Goal: Transaction & Acquisition: Purchase product/service

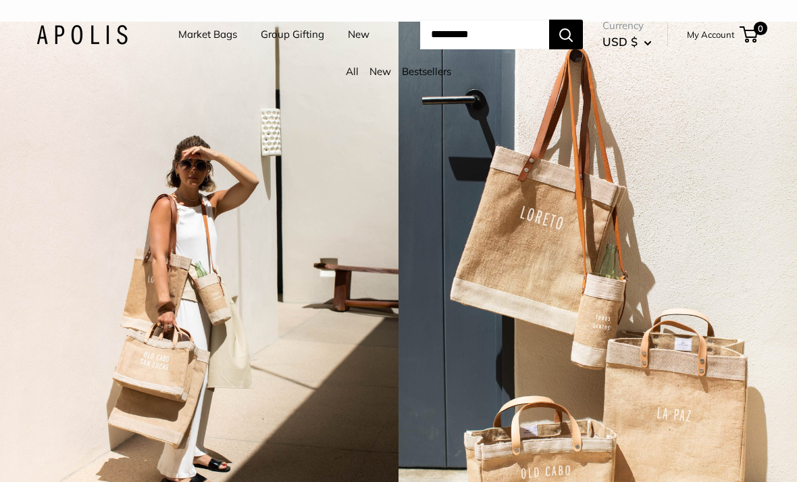
click at [197, 41] on link "Market Bags" at bounding box center [207, 34] width 59 height 19
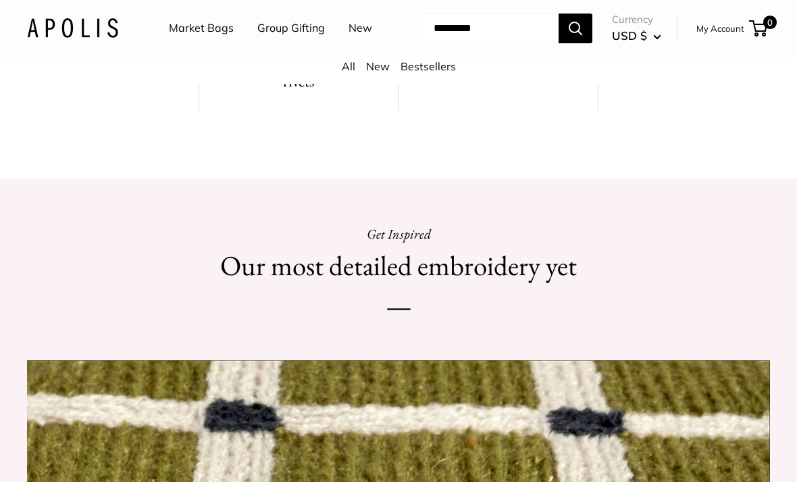
scroll to position [892, 0]
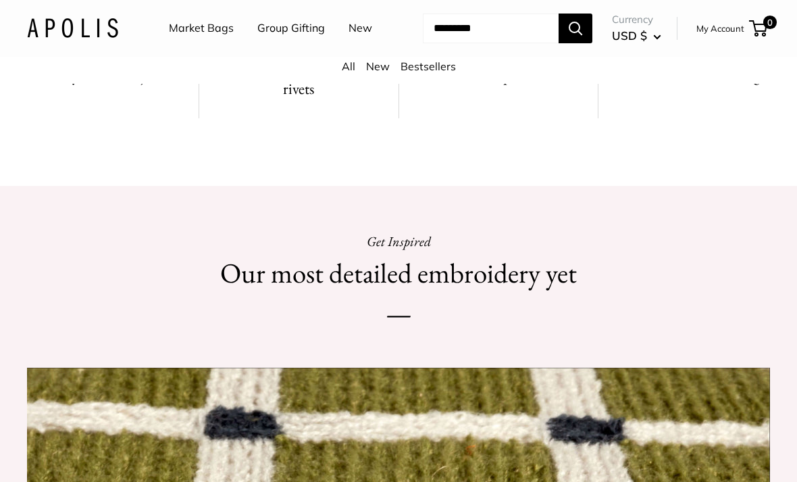
click at [353, 73] on link "All" at bounding box center [349, 66] width 14 height 14
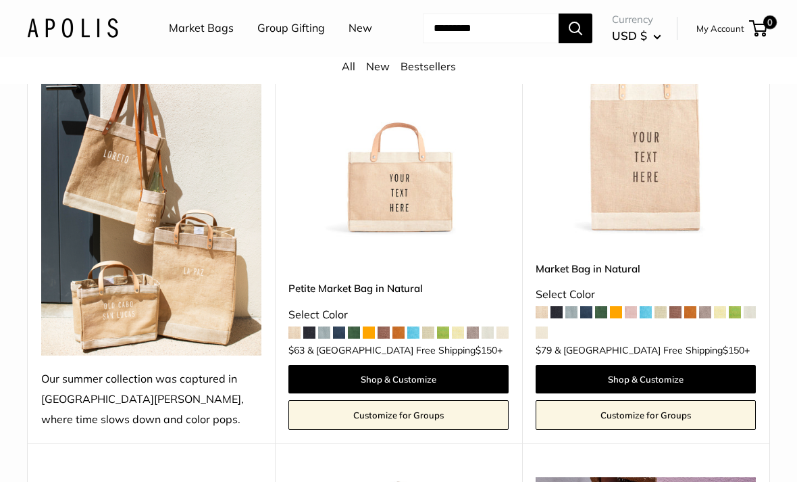
scroll to position [236, 0]
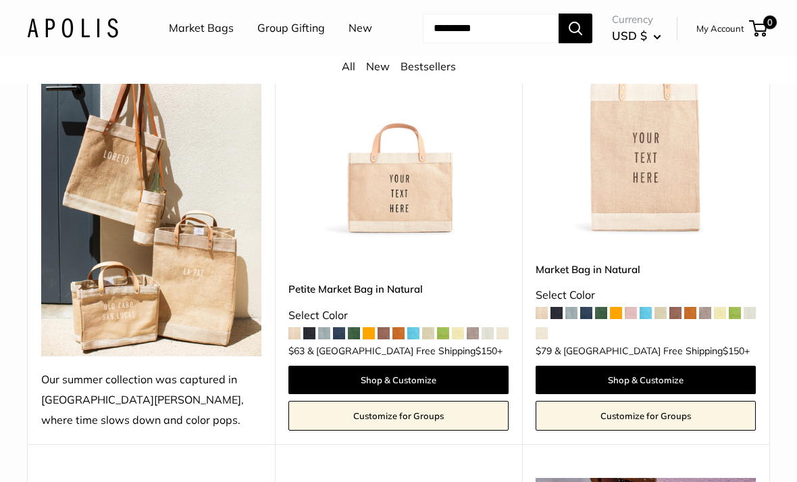
click at [402, 237] on img at bounding box center [398, 127] width 220 height 220
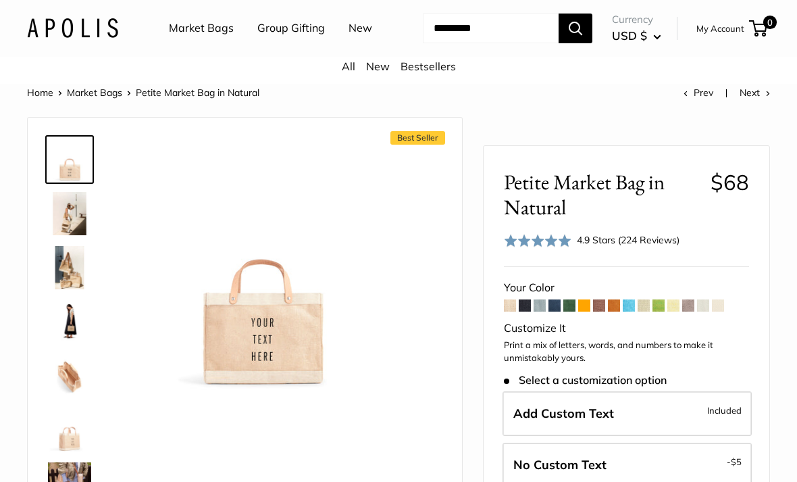
click at [716, 311] on span at bounding box center [718, 305] width 12 height 12
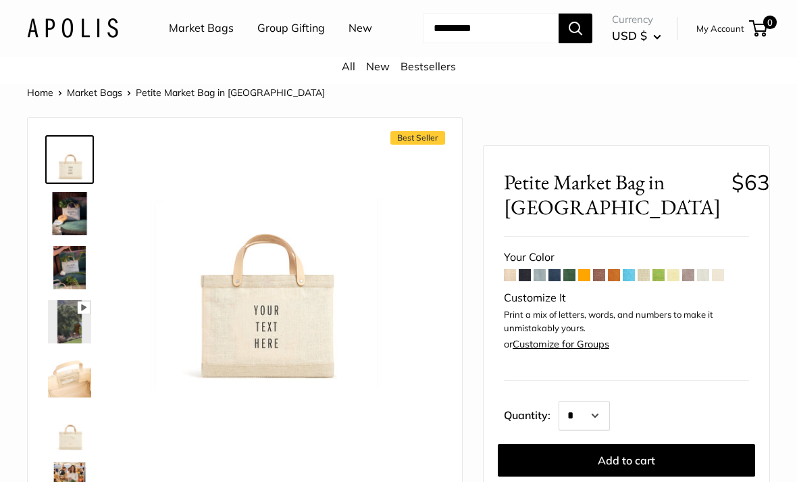
click at [700, 281] on span at bounding box center [703, 275] width 12 height 12
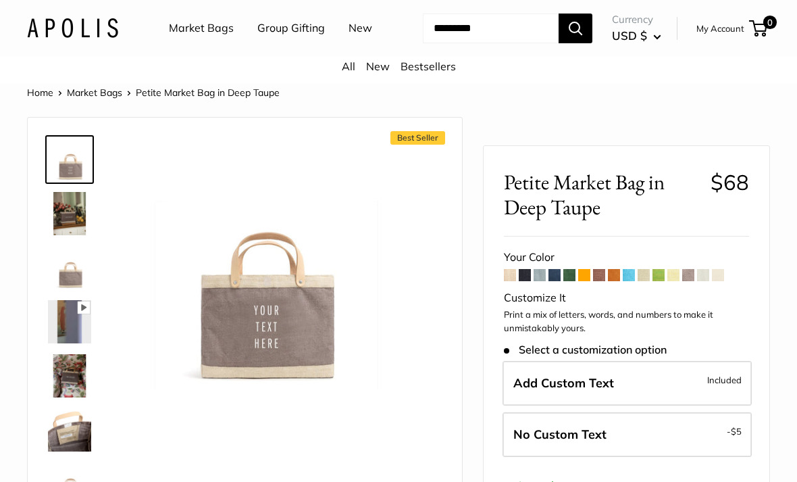
click at [656, 281] on span at bounding box center [659, 275] width 12 height 12
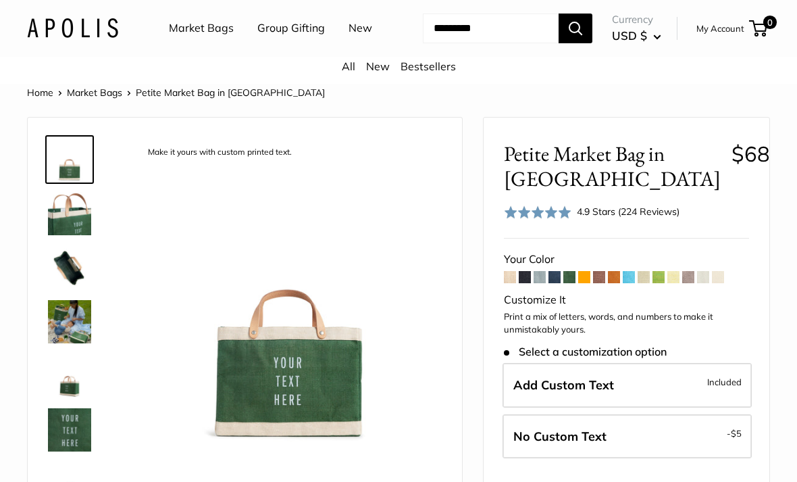
click at [511, 283] on span at bounding box center [510, 277] width 12 height 12
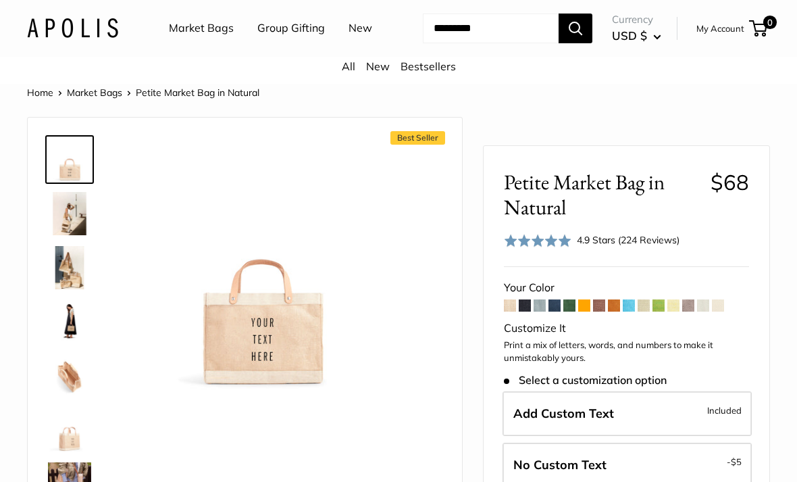
click at [526, 311] on span at bounding box center [525, 305] width 12 height 12
click at [494, 43] on input "Search..." at bounding box center [491, 29] width 136 height 30
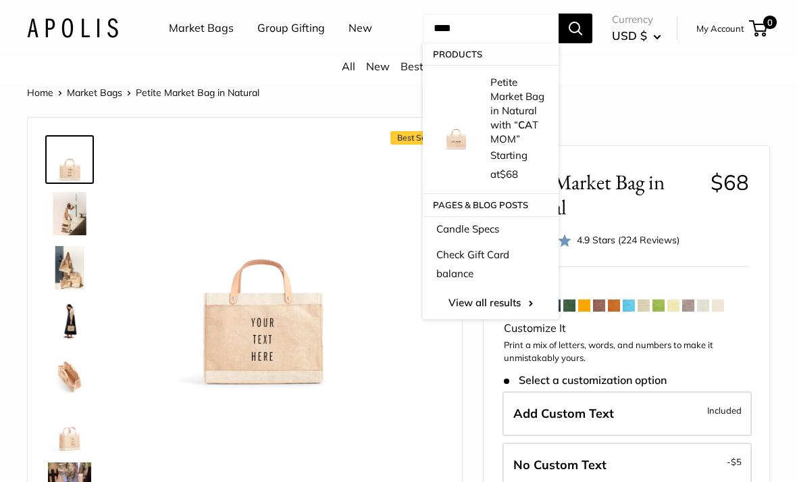
type input "****"
click at [583, 43] on button "Search" at bounding box center [576, 29] width 34 height 30
